Goal: Information Seeking & Learning: Check status

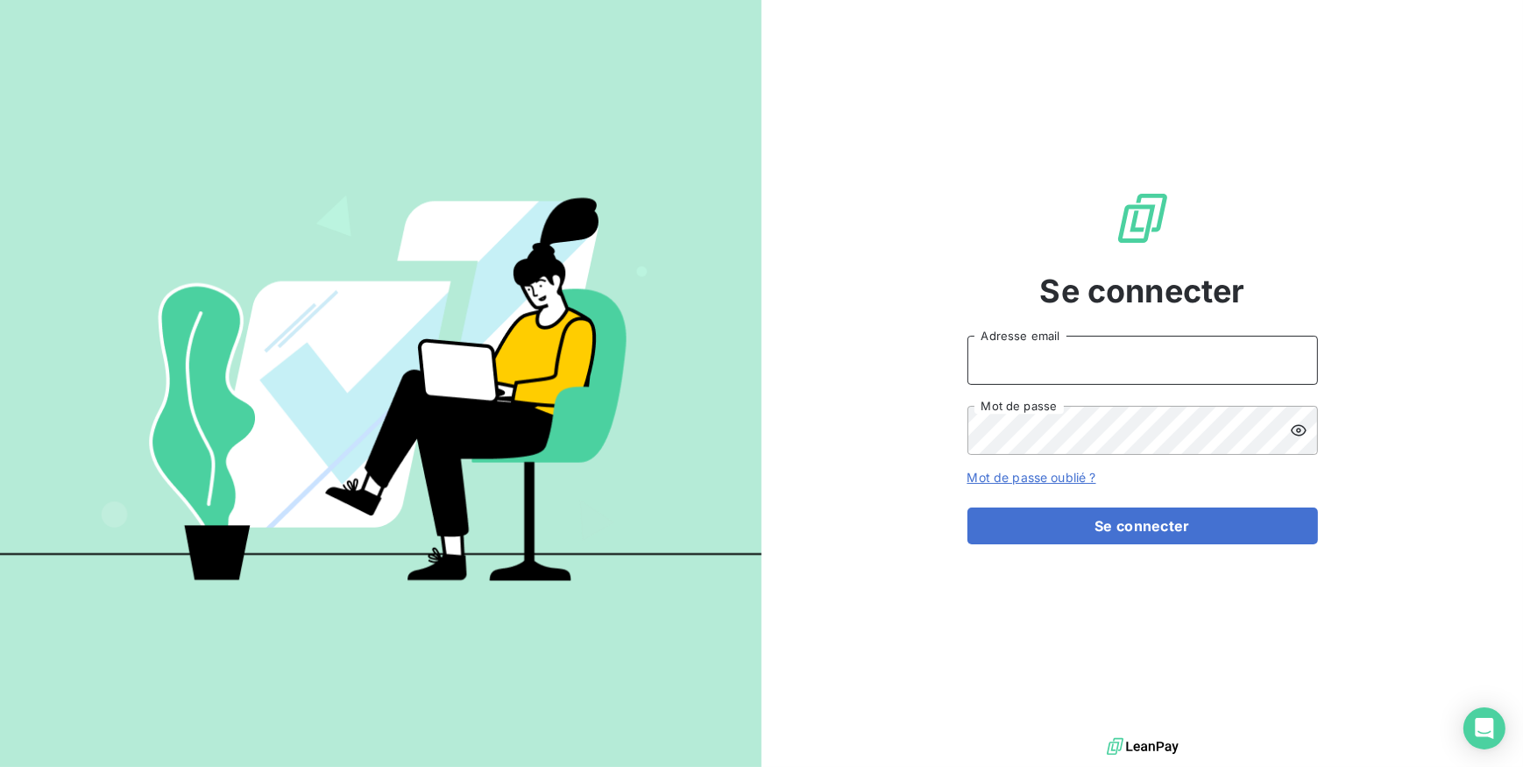
type input "[EMAIL_ADDRESS][DOMAIN_NAME]"
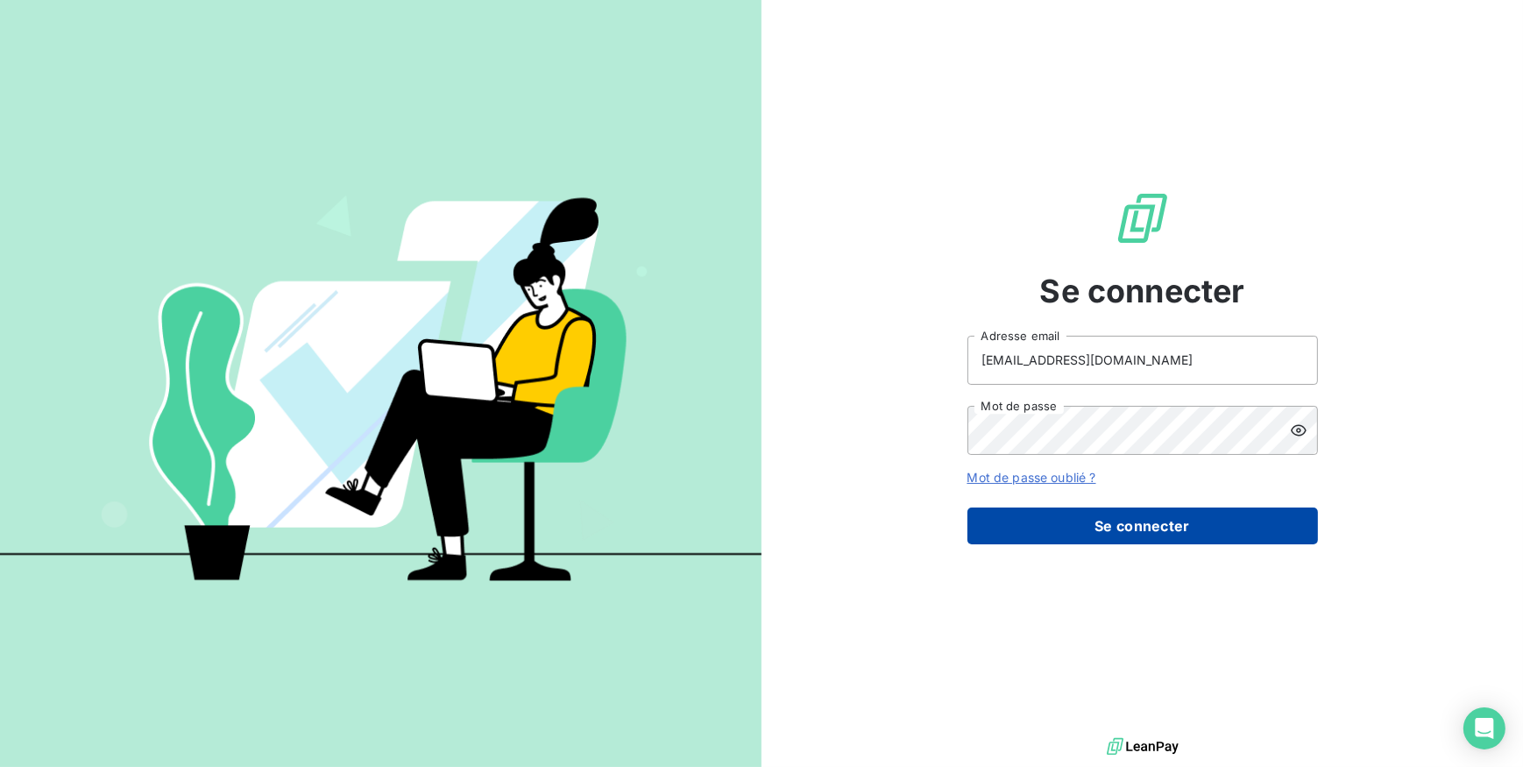
click at [1138, 538] on button "Se connecter" at bounding box center [1143, 525] width 351 height 37
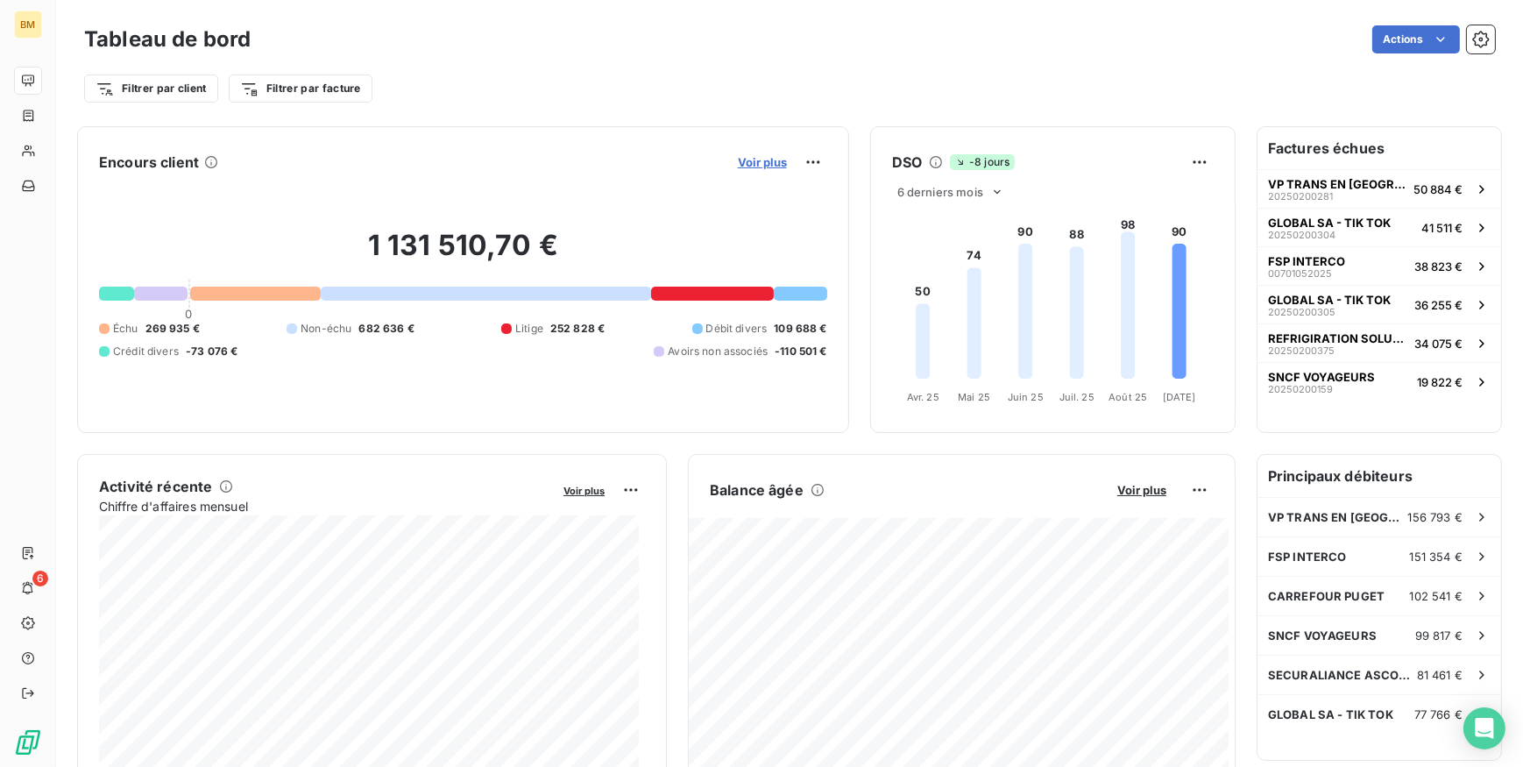
click at [753, 159] on span "Voir plus" at bounding box center [762, 162] width 49 height 14
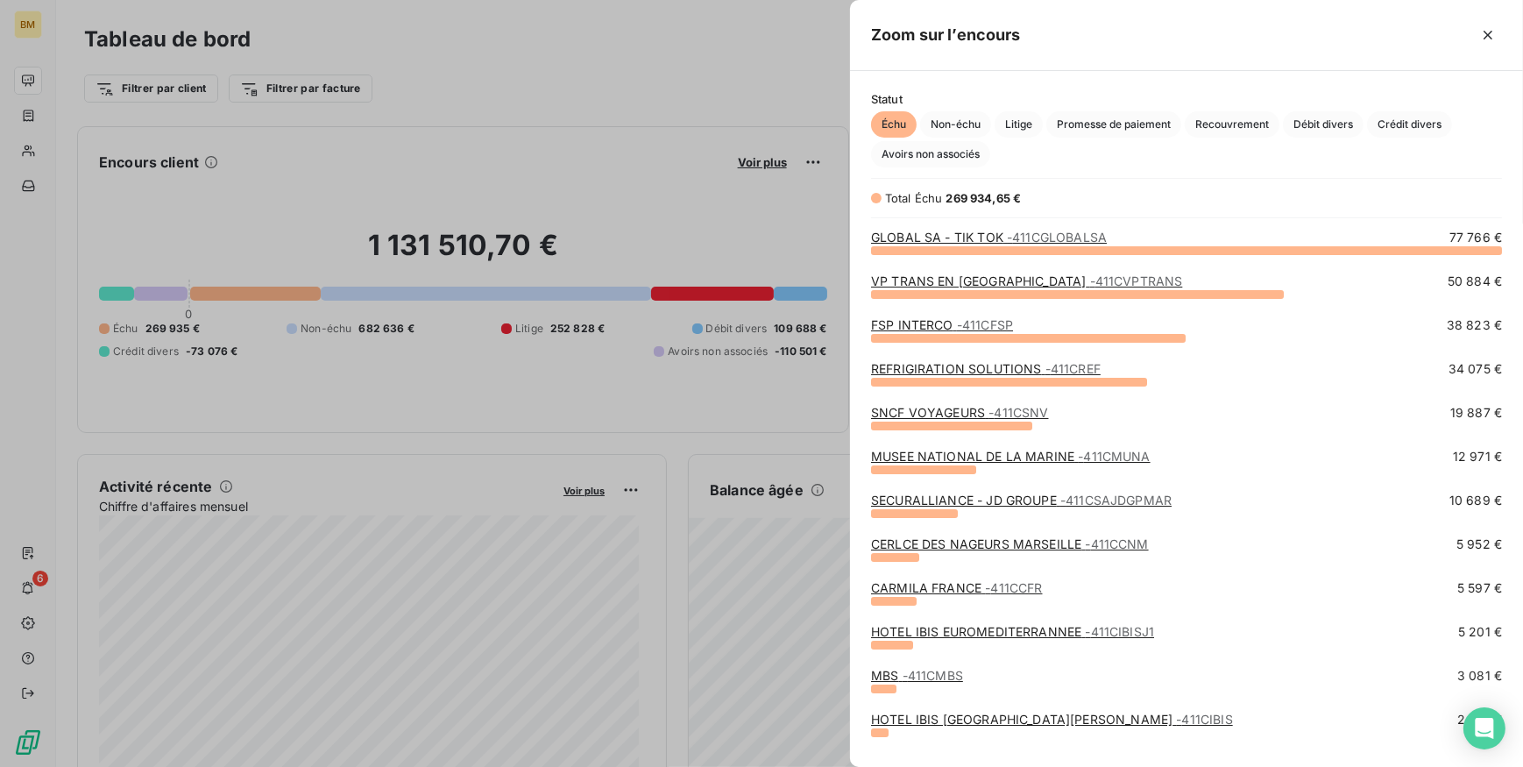
scroll to position [505, 661]
click at [952, 276] on link "VP TRANS EN [GEOGRAPHIC_DATA] - 411CVPTRANS" at bounding box center [1026, 280] width 311 height 15
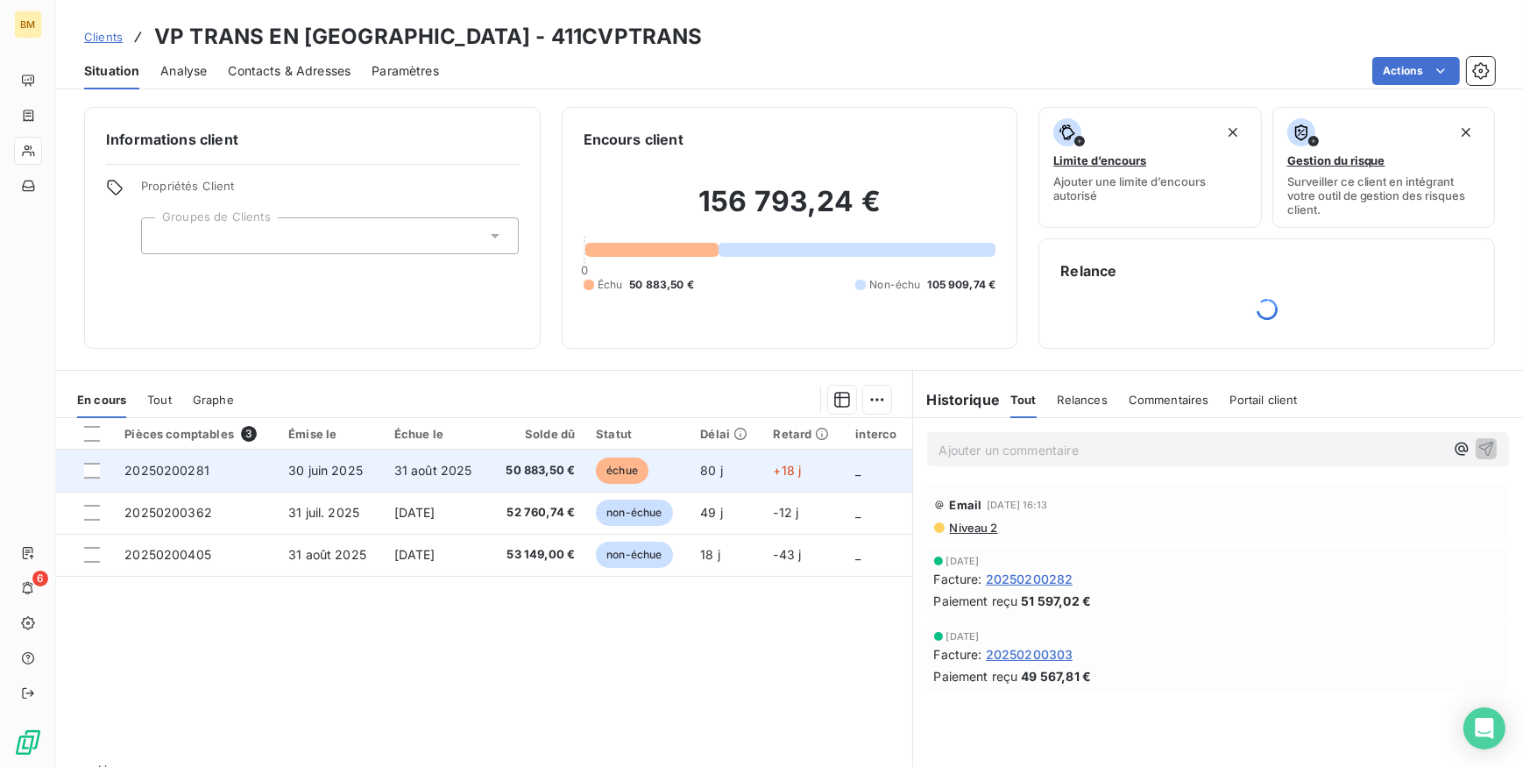
click at [544, 472] on span "50 883,50 €" at bounding box center [537, 471] width 75 height 18
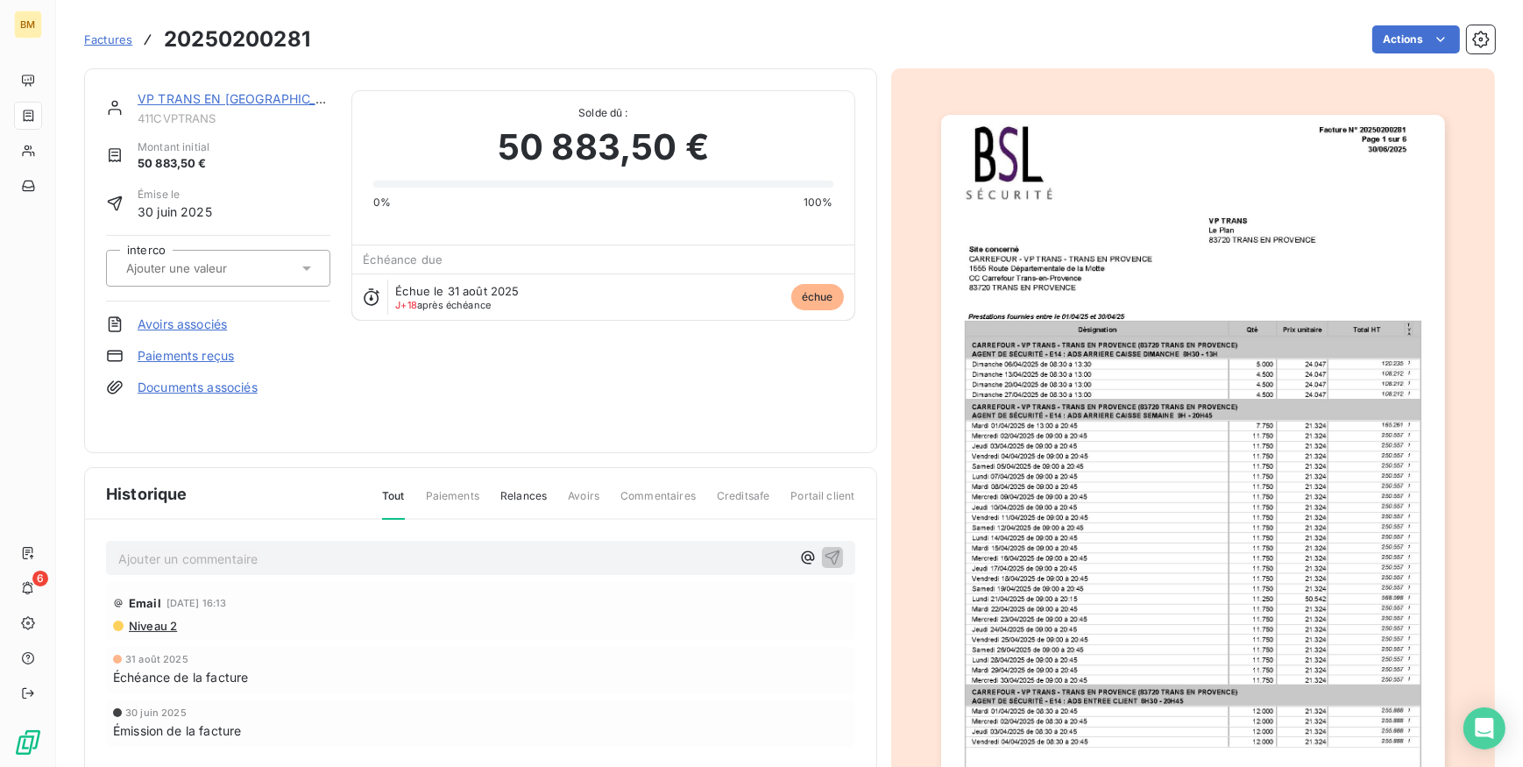
click at [195, 556] on p "Ajouter un commentaire ﻿" at bounding box center [454, 559] width 672 height 22
click at [799, 552] on icon "button" at bounding box center [808, 558] width 18 height 18
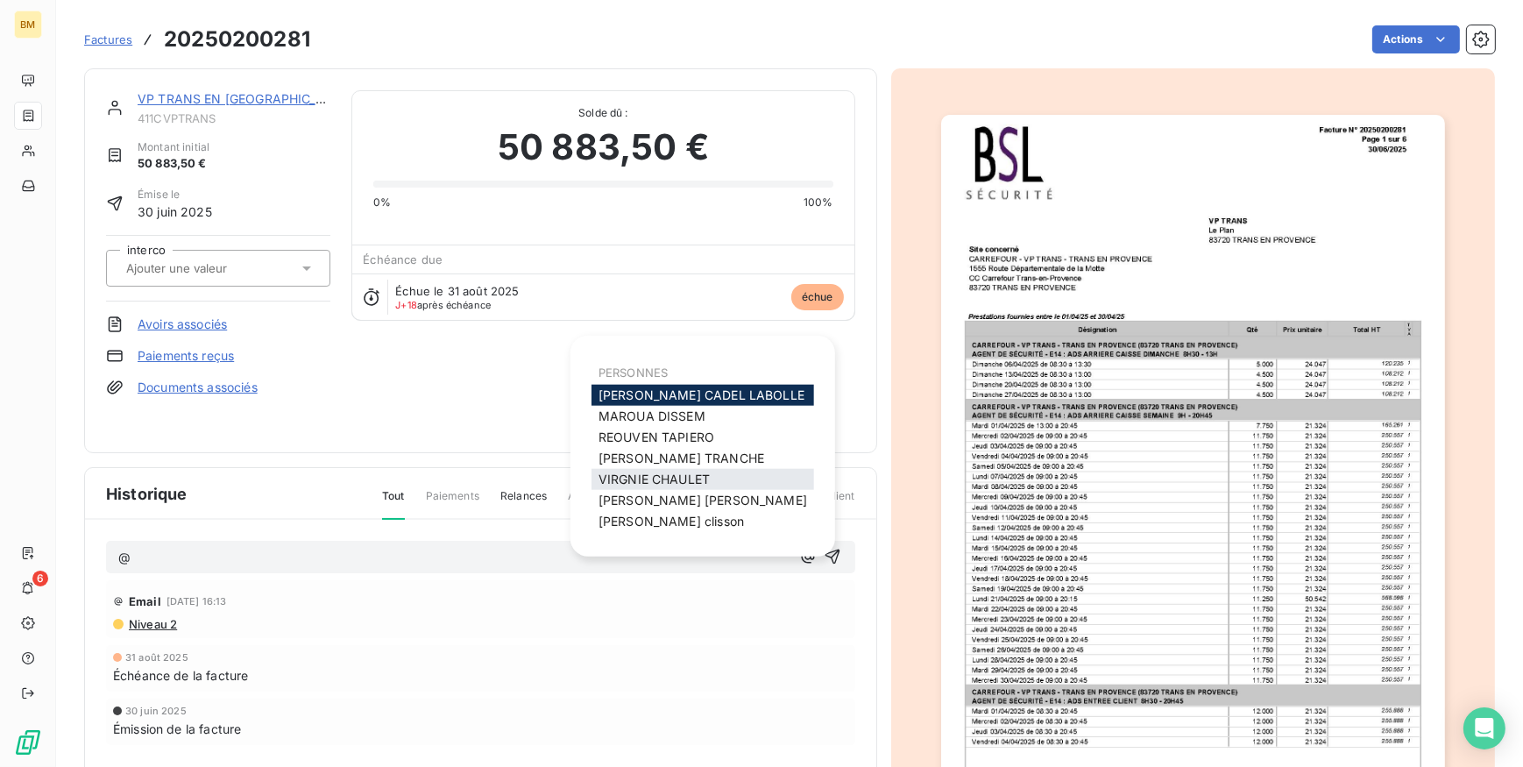
click at [692, 478] on span "[PERSON_NAME]" at bounding box center [654, 478] width 111 height 15
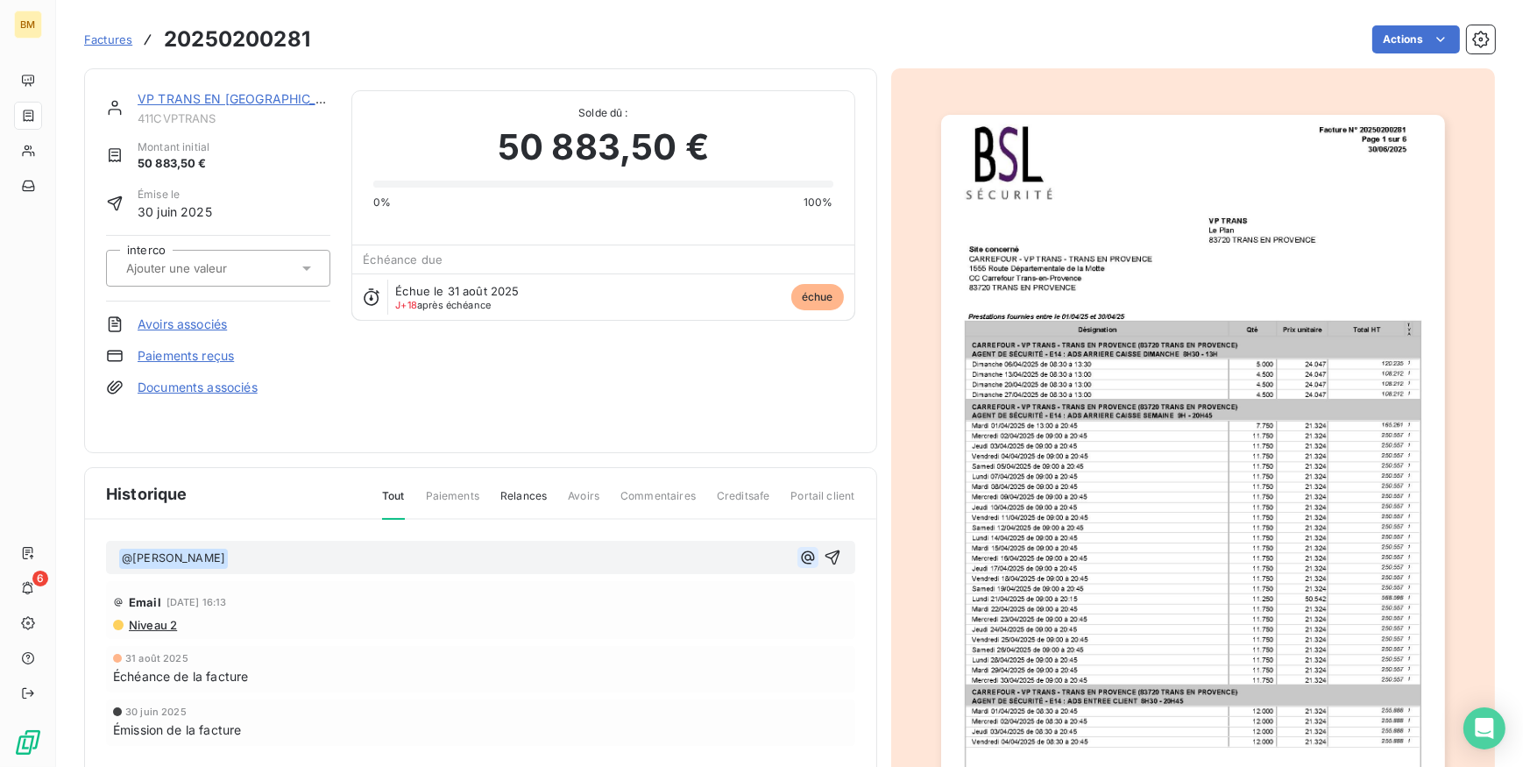
click at [799, 550] on icon "button" at bounding box center [808, 558] width 18 height 18
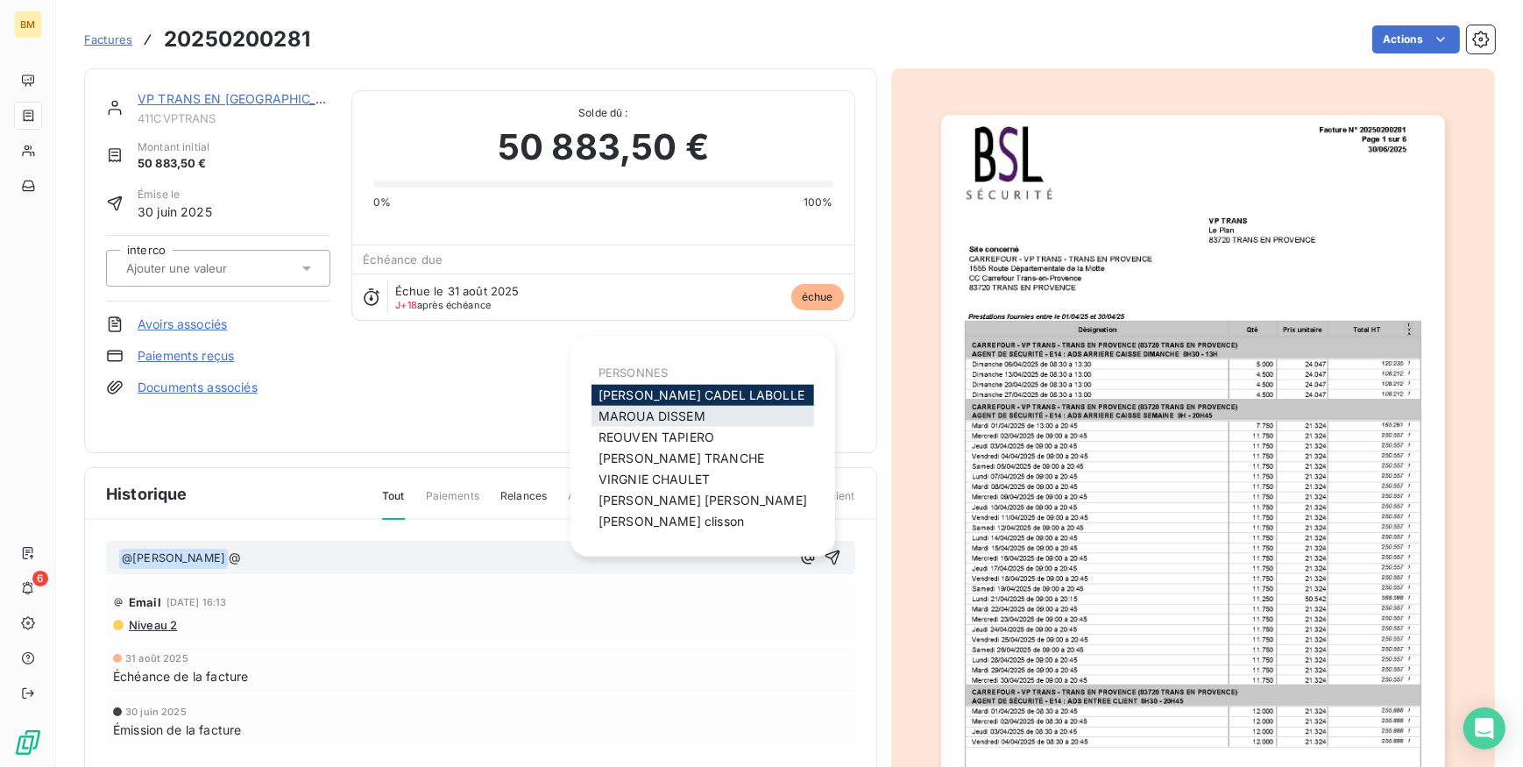
click at [662, 415] on span "MAROUA DISSEM" at bounding box center [652, 415] width 107 height 15
click at [801, 554] on icon "button" at bounding box center [807, 556] width 13 height 13
click at [667, 435] on span "[PERSON_NAME]" at bounding box center [657, 436] width 116 height 15
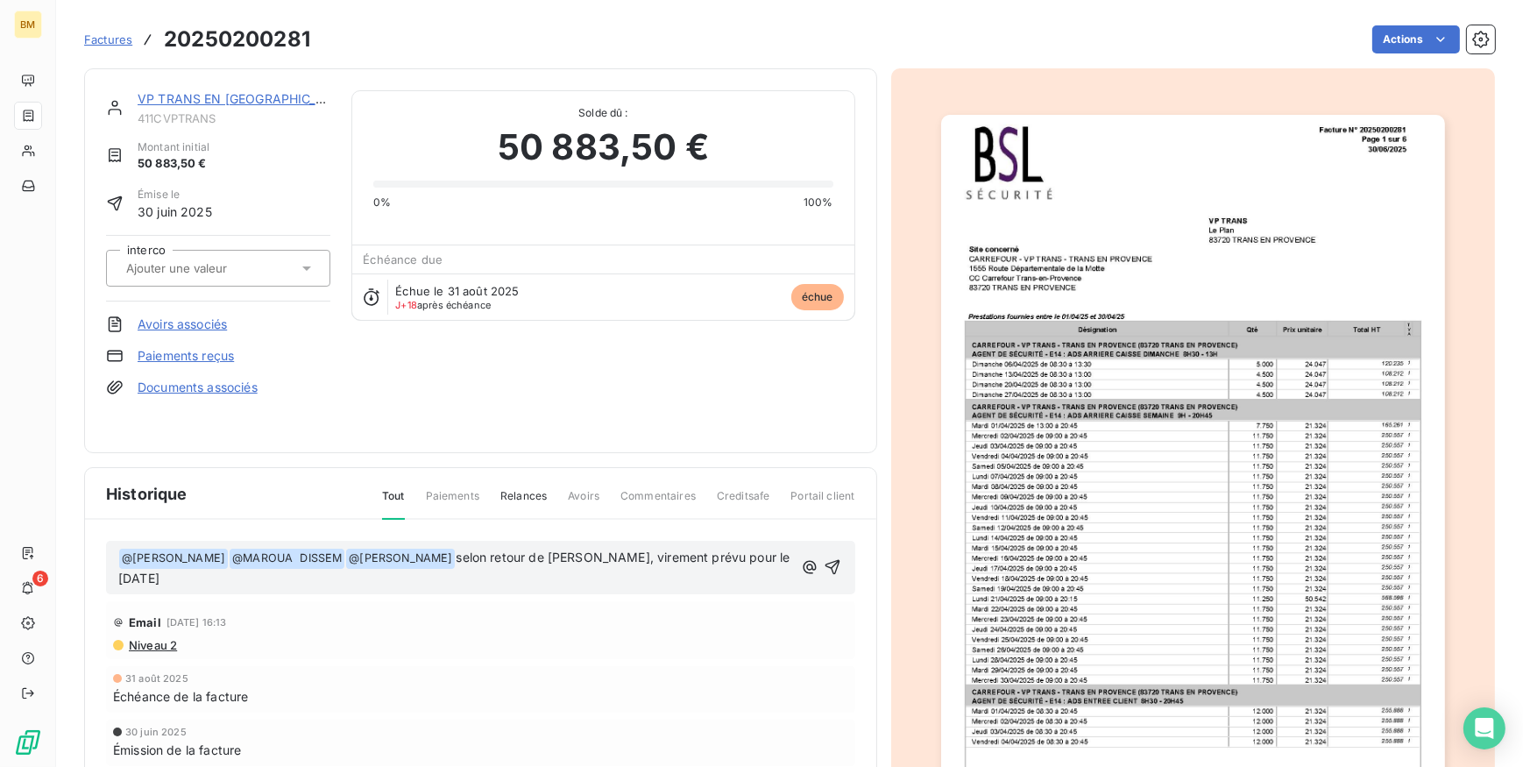
drag, startPoint x: 475, startPoint y: 561, endPoint x: 643, endPoint y: 578, distance: 169.2
click at [643, 578] on p "﻿ @ [PERSON_NAME] ﻿ ﻿ @ MAROUA DISSEM ﻿ ﻿ @ [PERSON_NAME] ﻿ selon retour de M R…" at bounding box center [455, 568] width 674 height 41
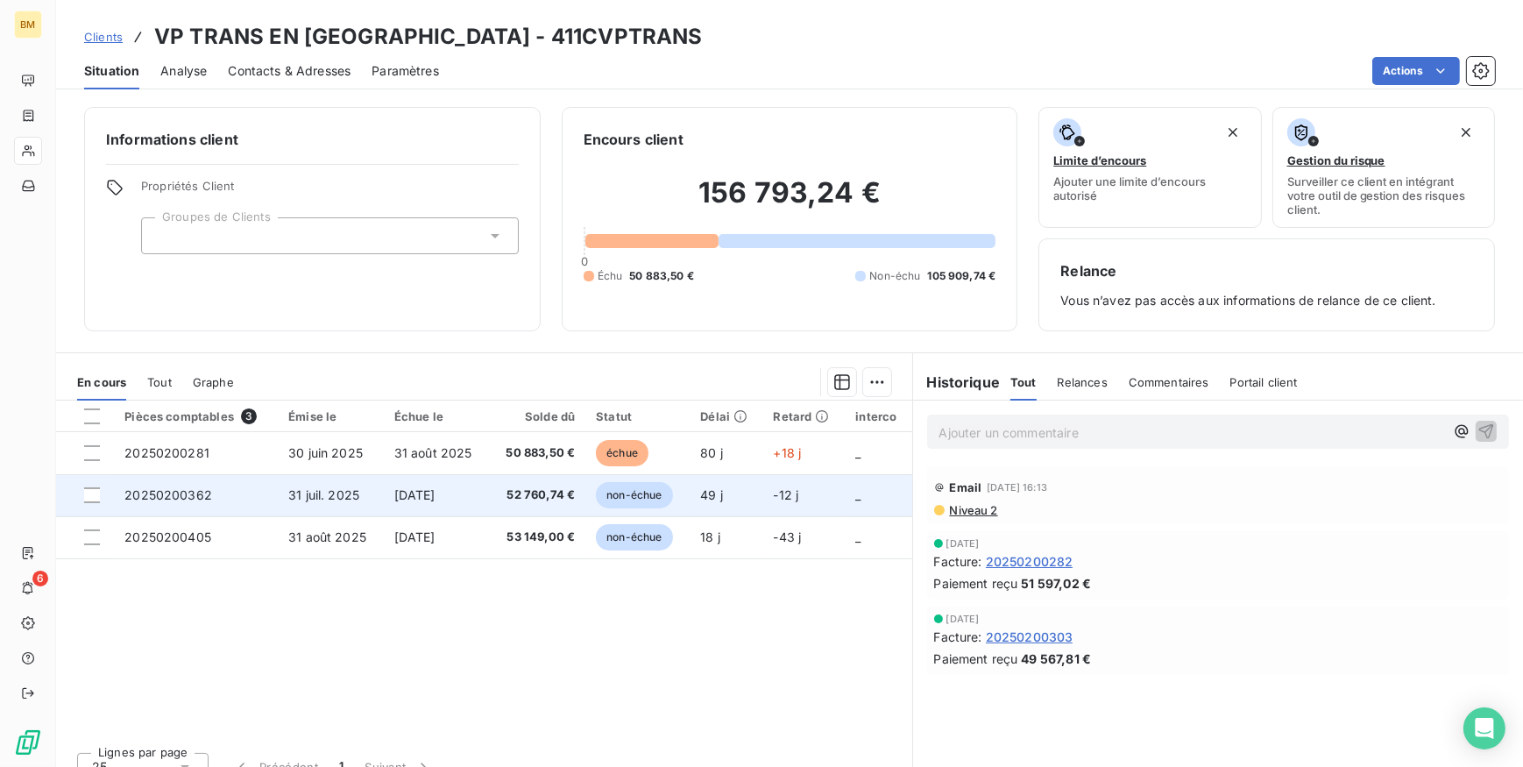
click at [430, 493] on span "[DATE]" at bounding box center [414, 494] width 41 height 15
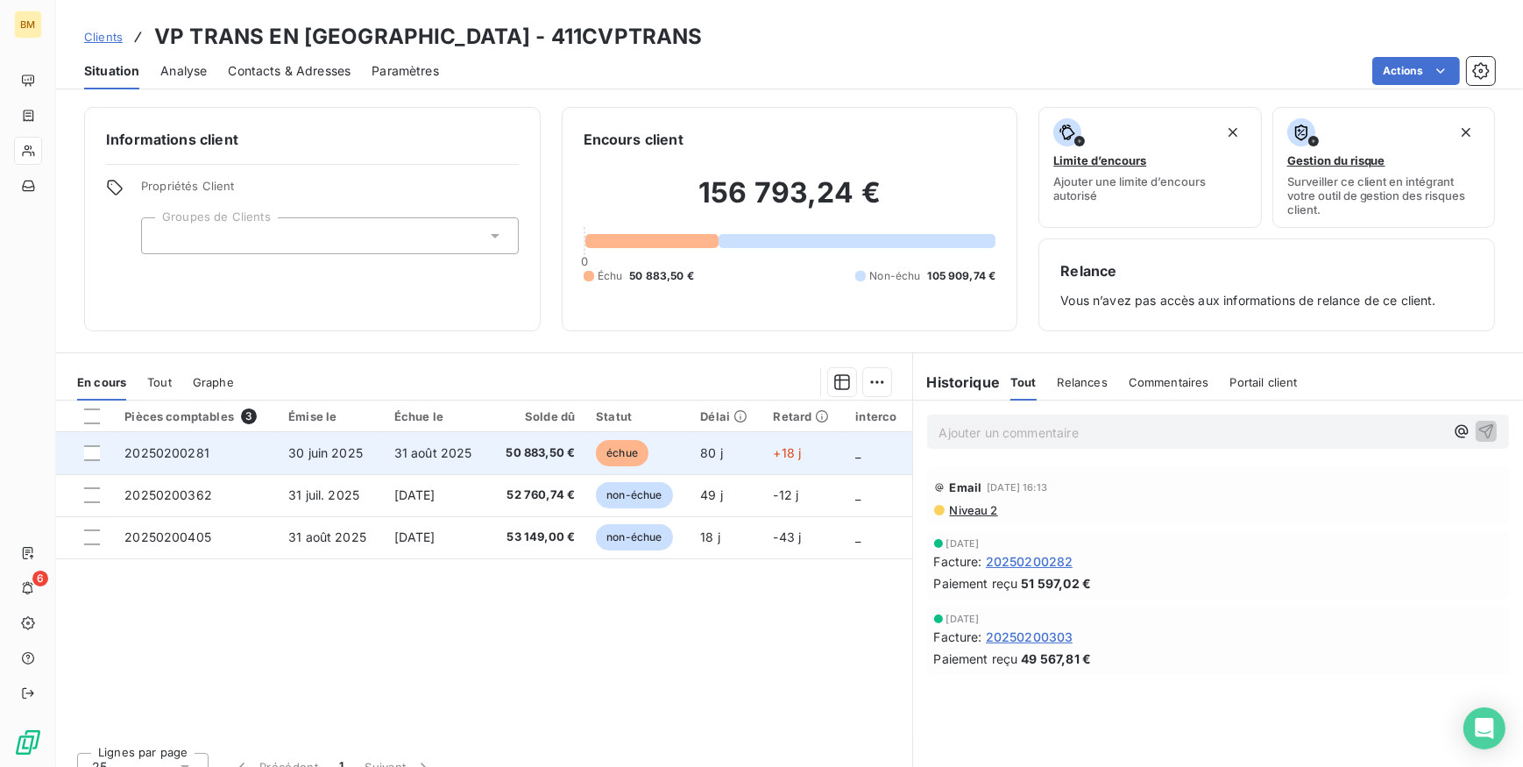
click at [534, 450] on span "50 883,50 €" at bounding box center [537, 453] width 75 height 18
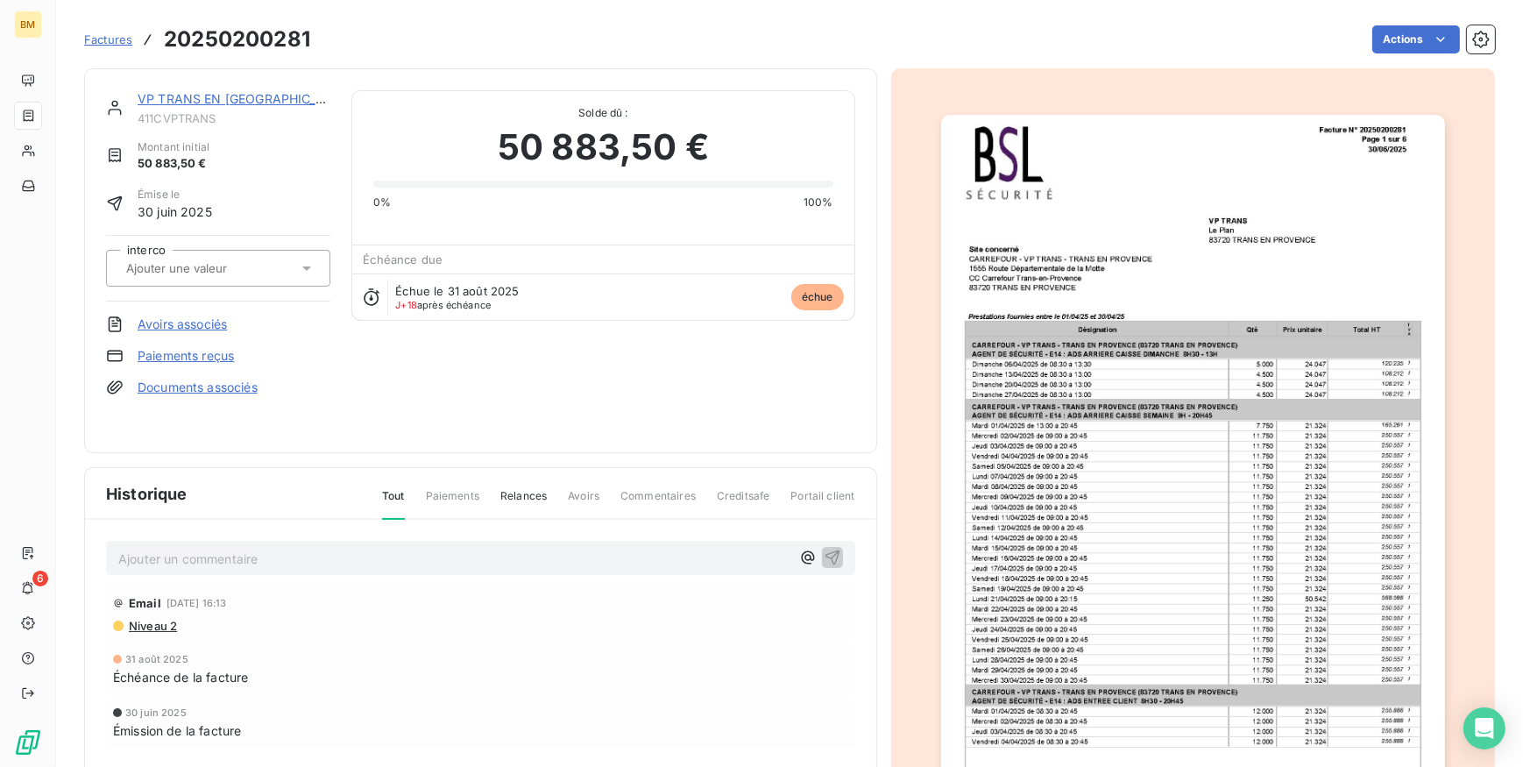
click at [283, 561] on p "Ajouter un commentaire ﻿" at bounding box center [454, 559] width 672 height 22
click at [799, 556] on icon "button" at bounding box center [808, 558] width 18 height 18
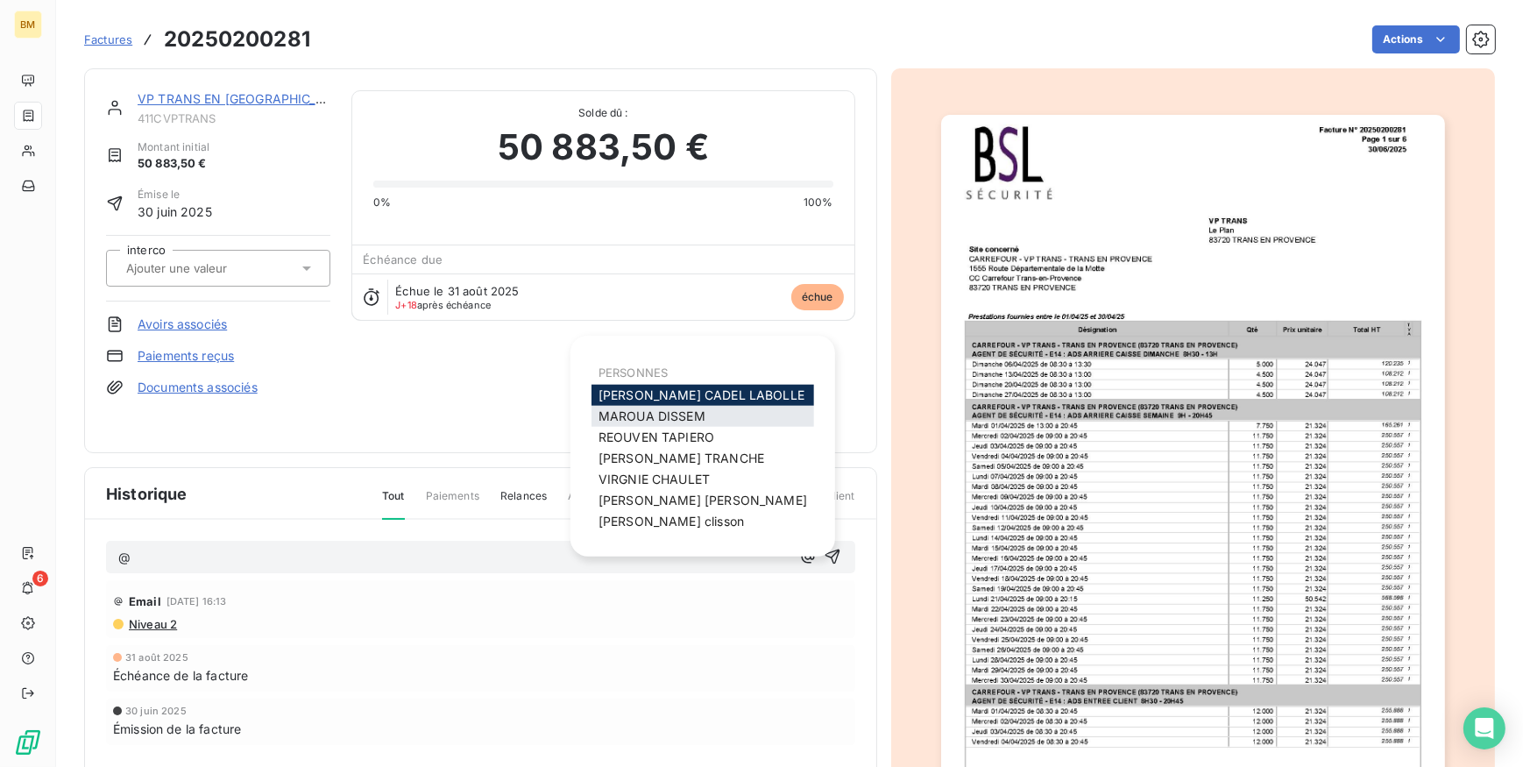
click at [668, 412] on span "MAROUA DISSEM" at bounding box center [652, 415] width 107 height 15
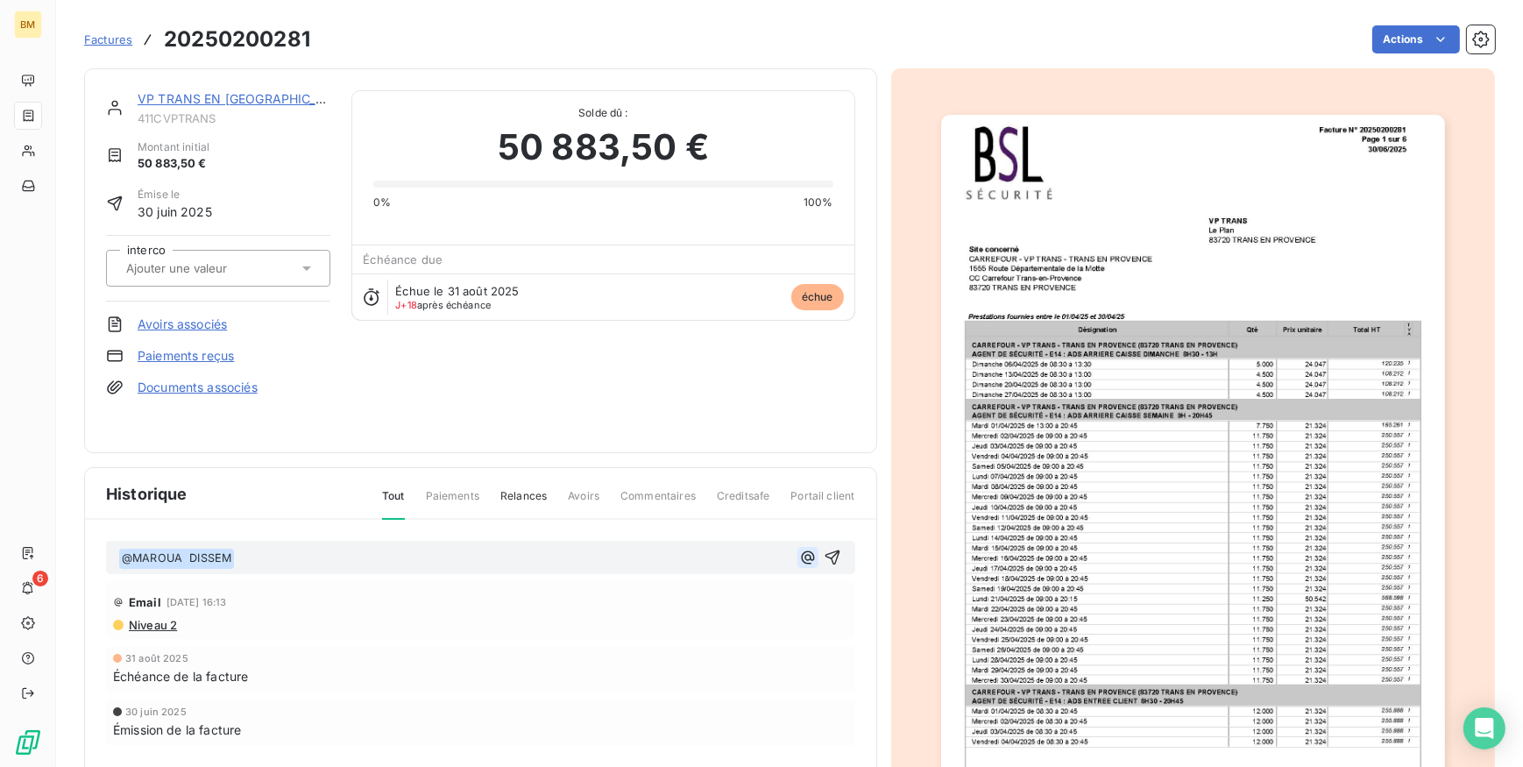
click at [801, 551] on icon "button" at bounding box center [807, 556] width 13 height 13
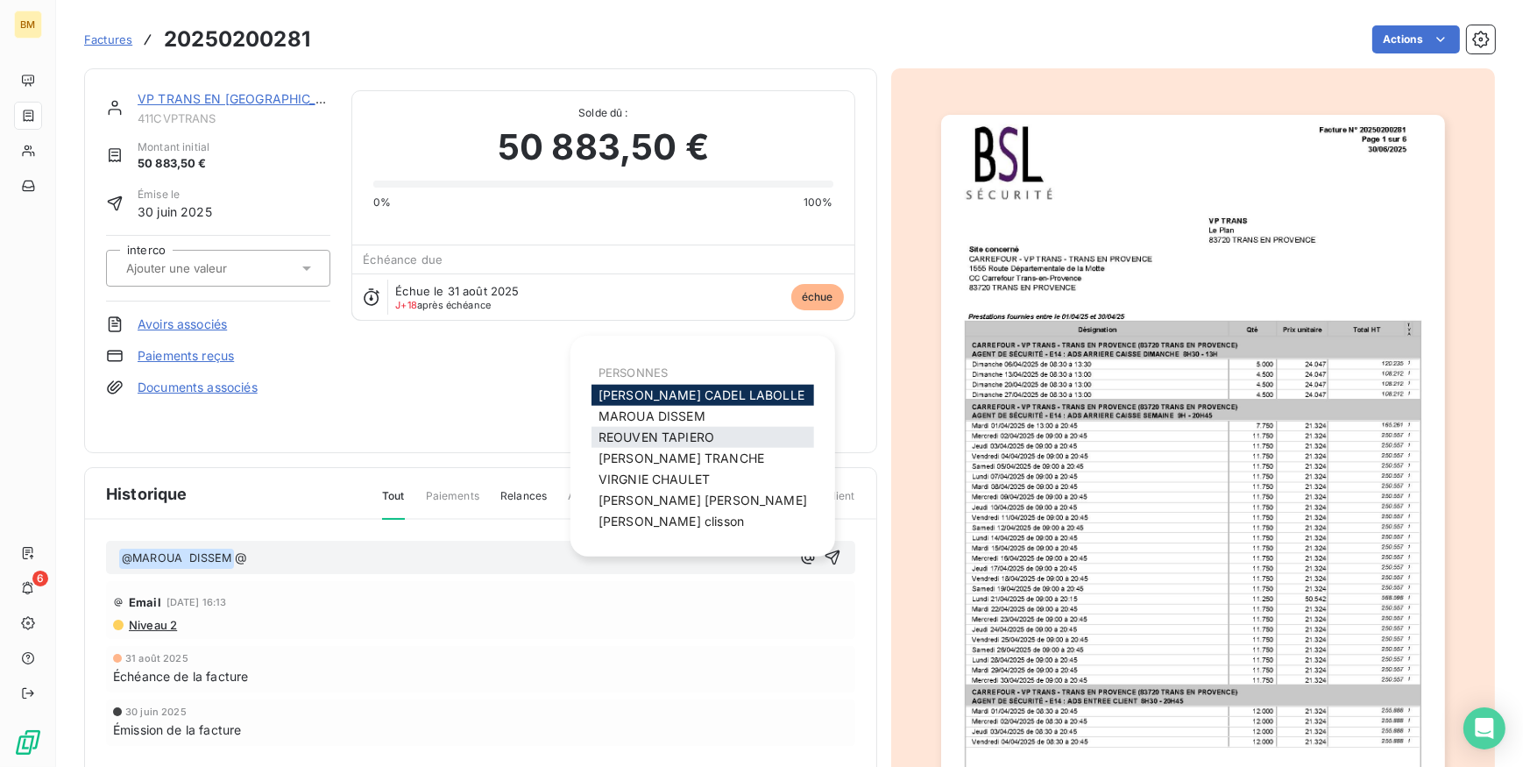
click at [672, 438] on span "[PERSON_NAME]" at bounding box center [657, 436] width 116 height 15
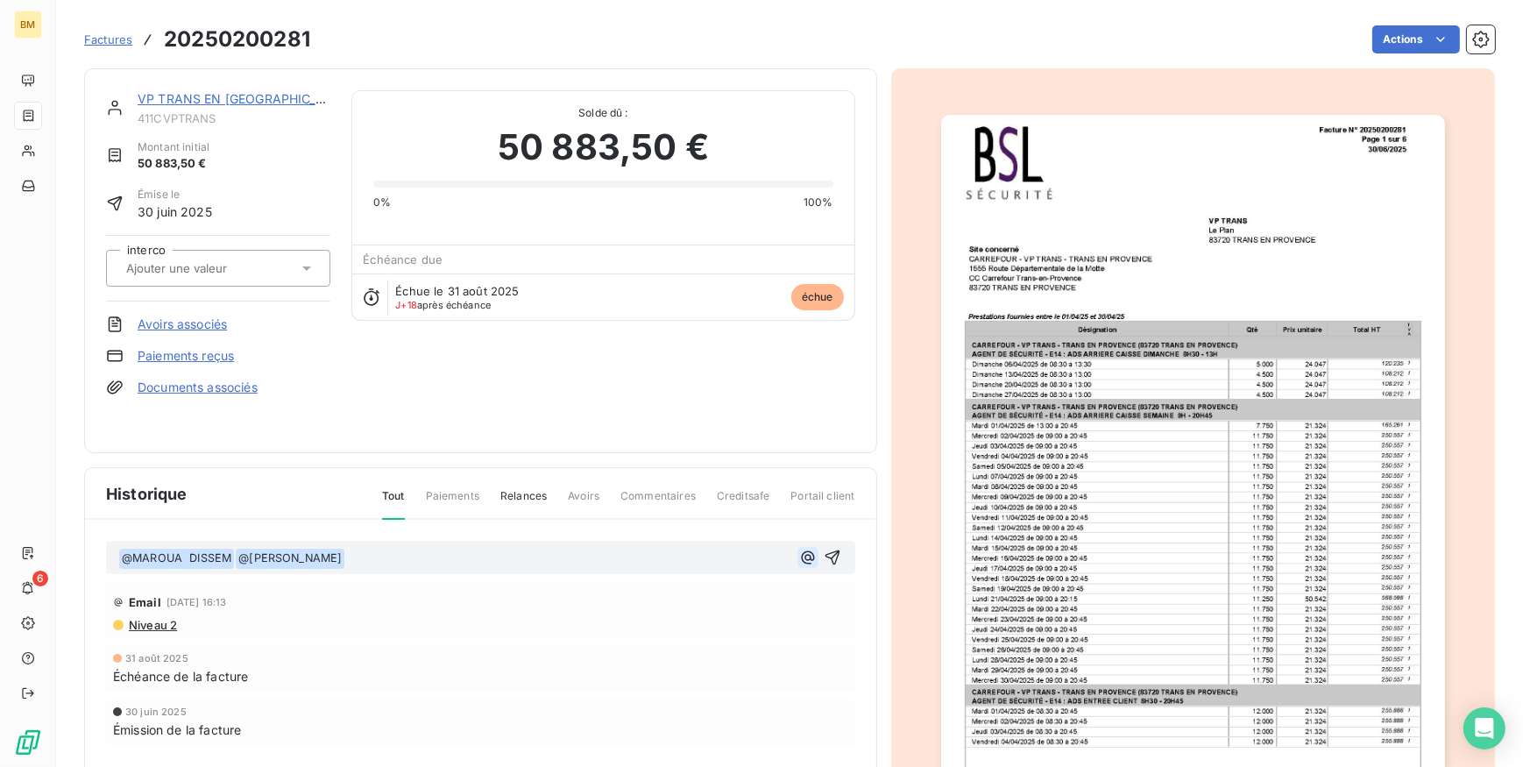
click at [801, 554] on icon "button" at bounding box center [807, 556] width 13 height 13
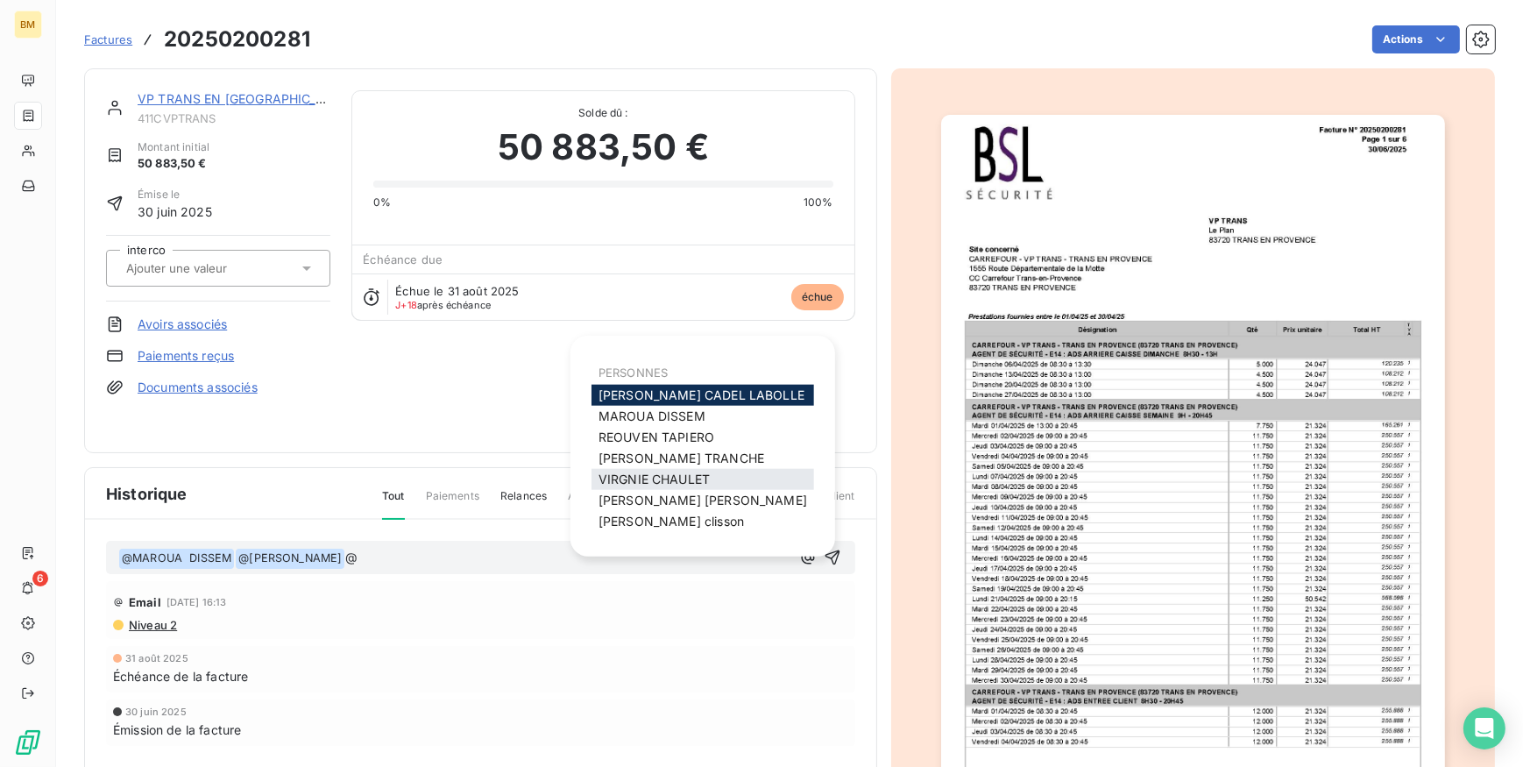
click at [684, 478] on span "[PERSON_NAME]" at bounding box center [654, 478] width 111 height 15
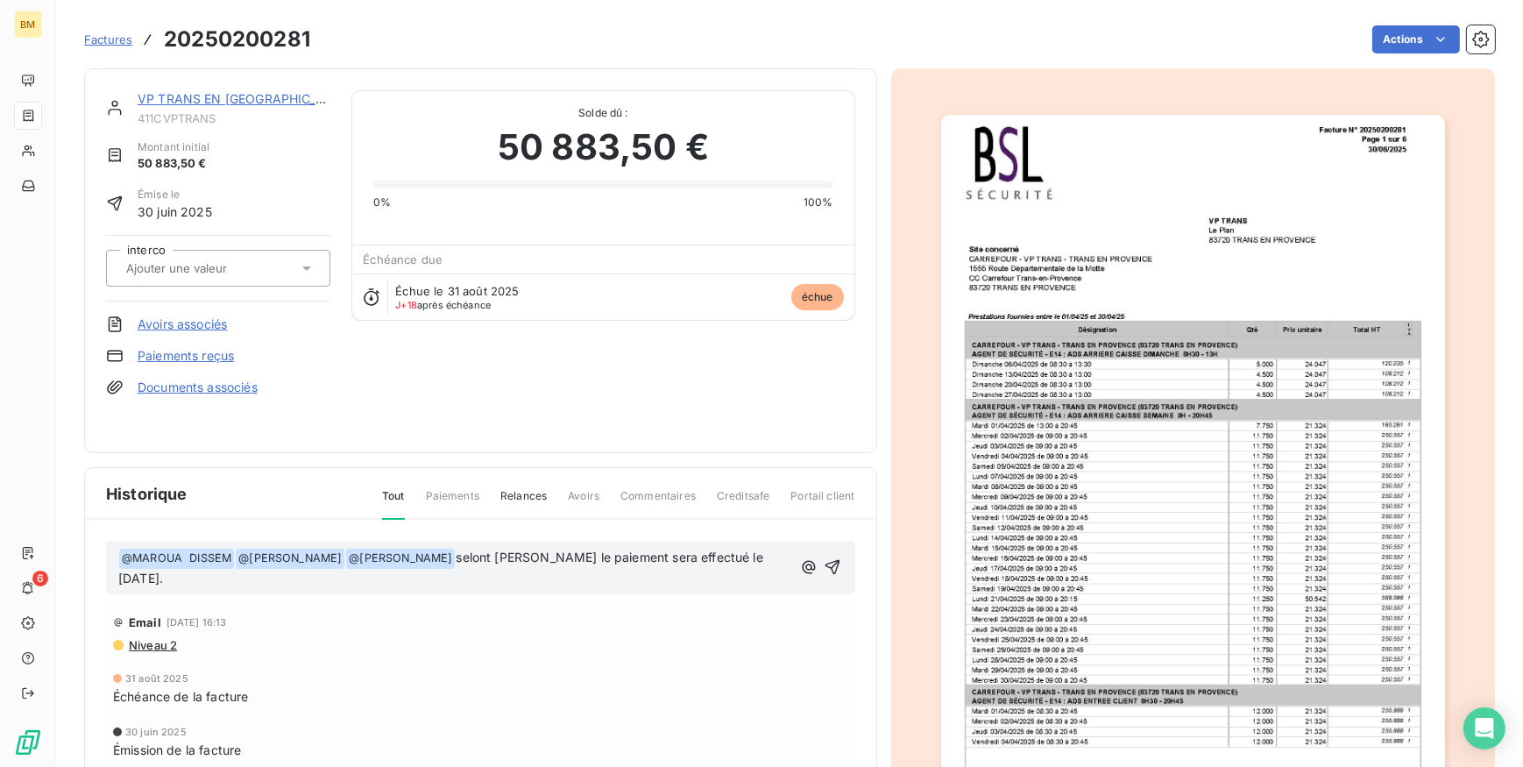
drag, startPoint x: 535, startPoint y: 556, endPoint x: 526, endPoint y: 587, distance: 32.2
click at [535, 556] on span "selont [PERSON_NAME] le paiement sera effectué le [DATE]." at bounding box center [442, 567] width 649 height 36
click at [828, 567] on icon "button" at bounding box center [833, 567] width 18 height 18
